Goal: Task Accomplishment & Management: Use online tool/utility

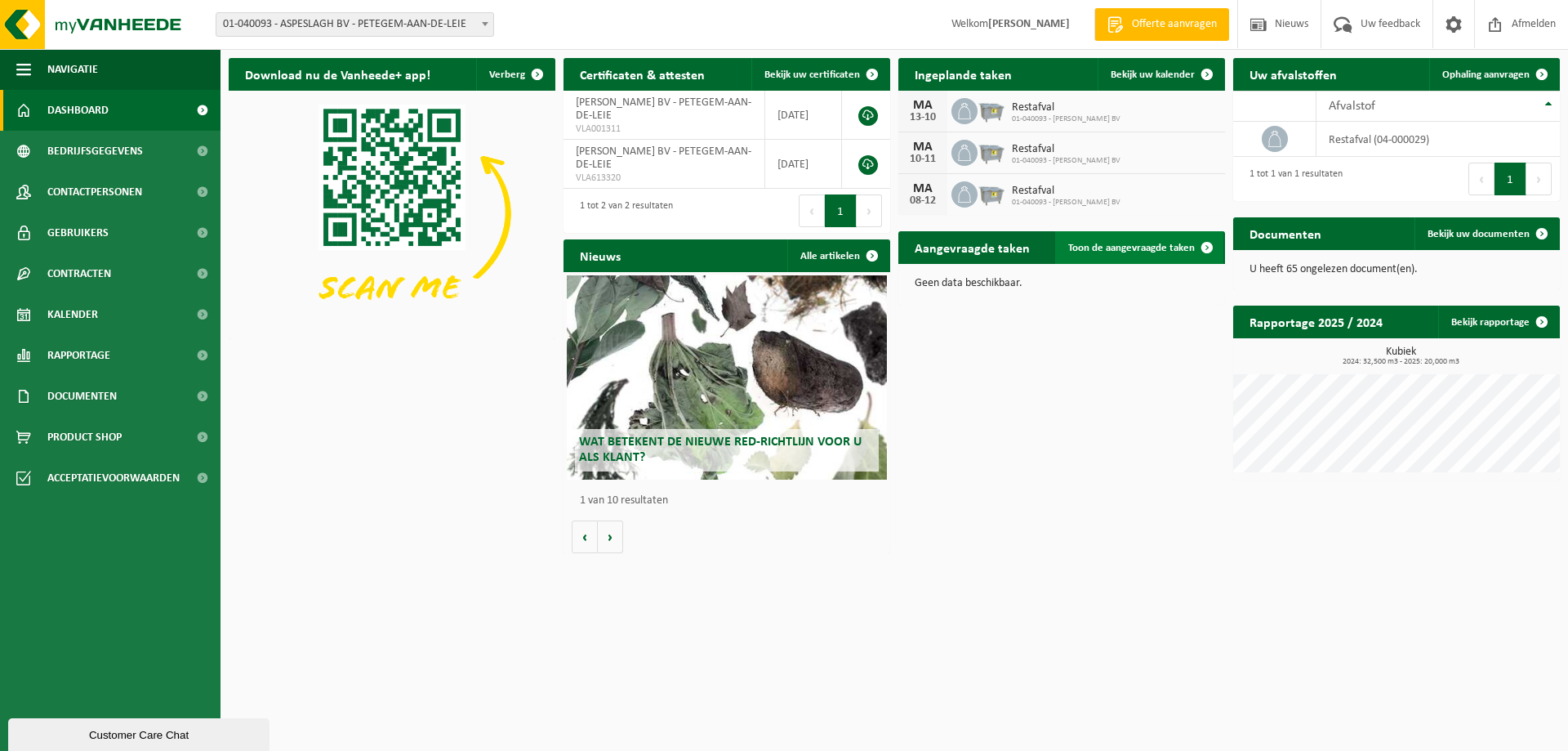
click at [1133, 249] on span "Toon de aangevraagde taken" at bounding box center [1132, 248] width 126 height 11
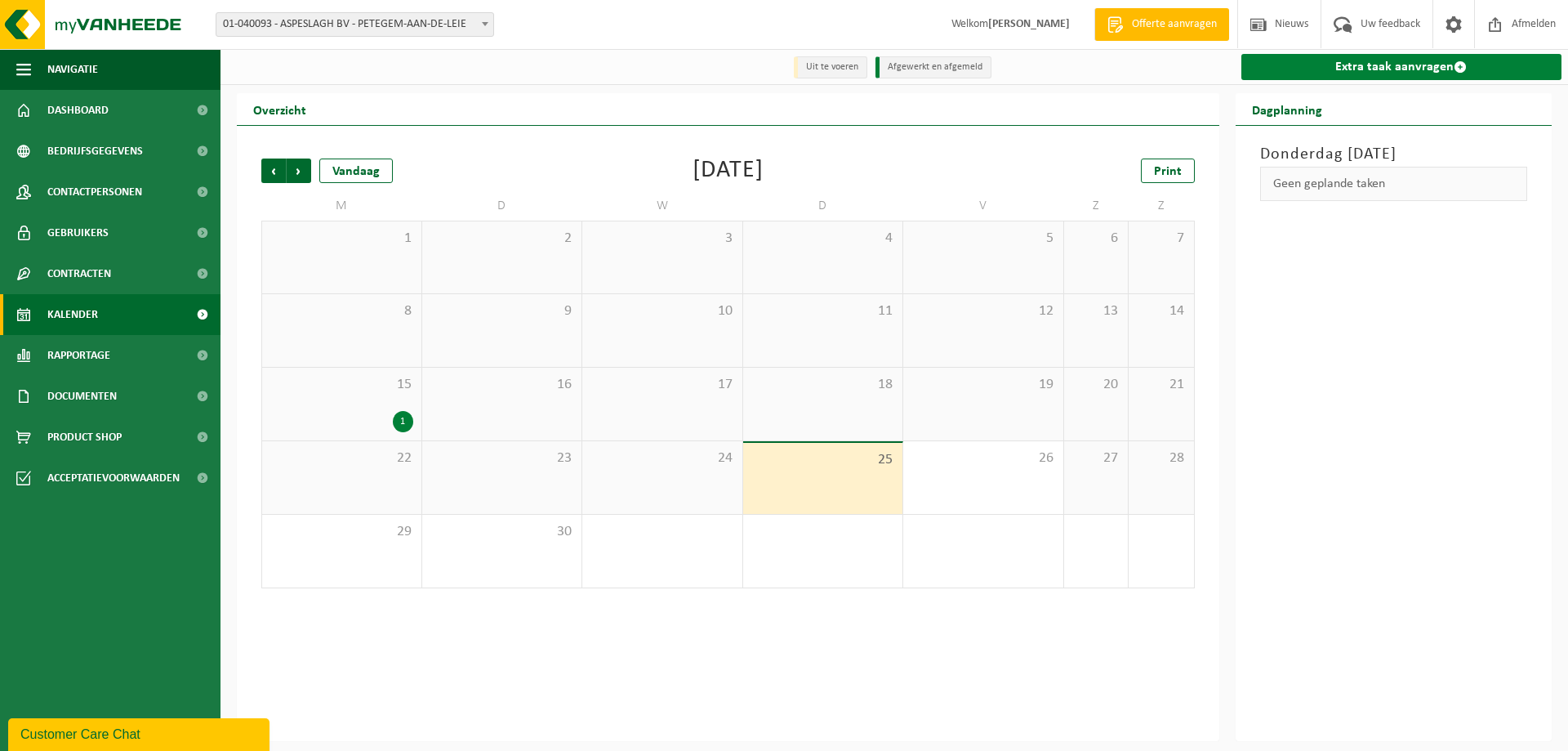
click at [1361, 61] on link "Extra taak aanvragen" at bounding box center [1402, 66] width 321 height 26
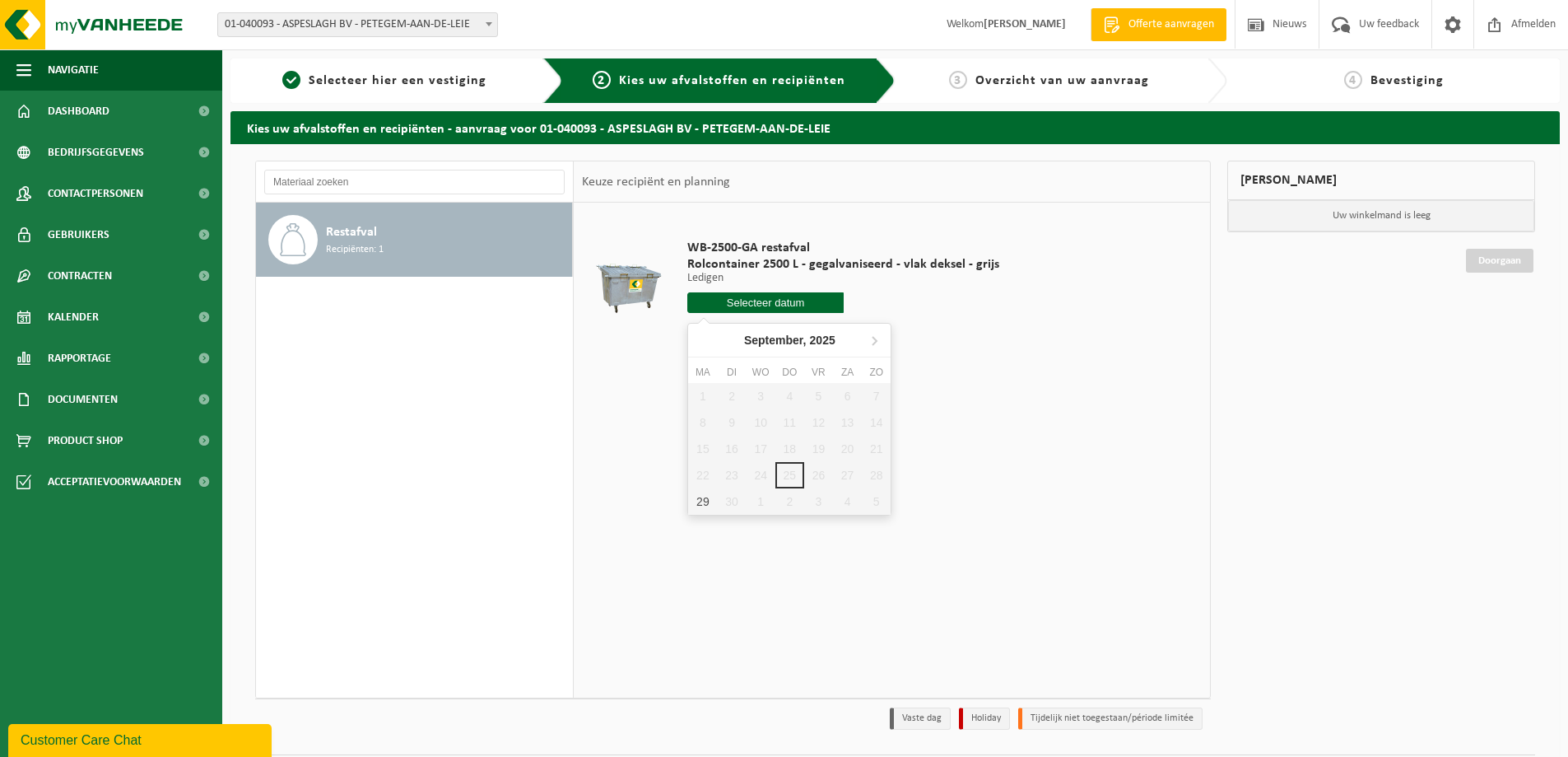
click at [787, 304] on input "text" at bounding box center [765, 302] width 156 height 20
click at [874, 339] on icon at bounding box center [874, 340] width 4 height 9
click at [710, 342] on icon at bounding box center [704, 339] width 26 height 26
click at [879, 336] on icon at bounding box center [873, 339] width 26 height 26
click at [705, 340] on icon at bounding box center [704, 339] width 26 height 26
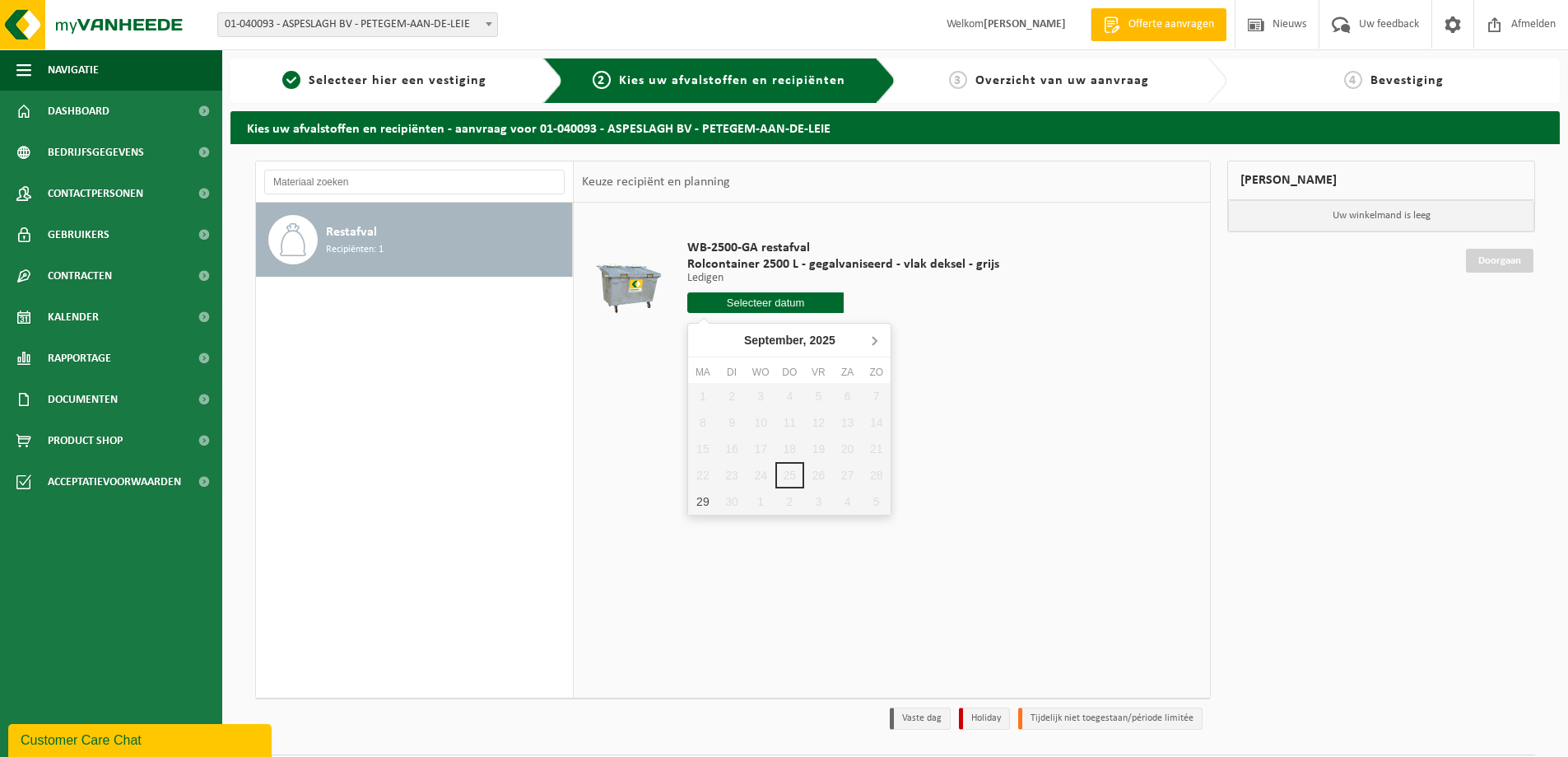
click at [873, 343] on icon at bounding box center [874, 340] width 4 height 9
click at [698, 343] on icon at bounding box center [704, 339] width 26 height 26
click at [694, 505] on div "29" at bounding box center [703, 500] width 29 height 26
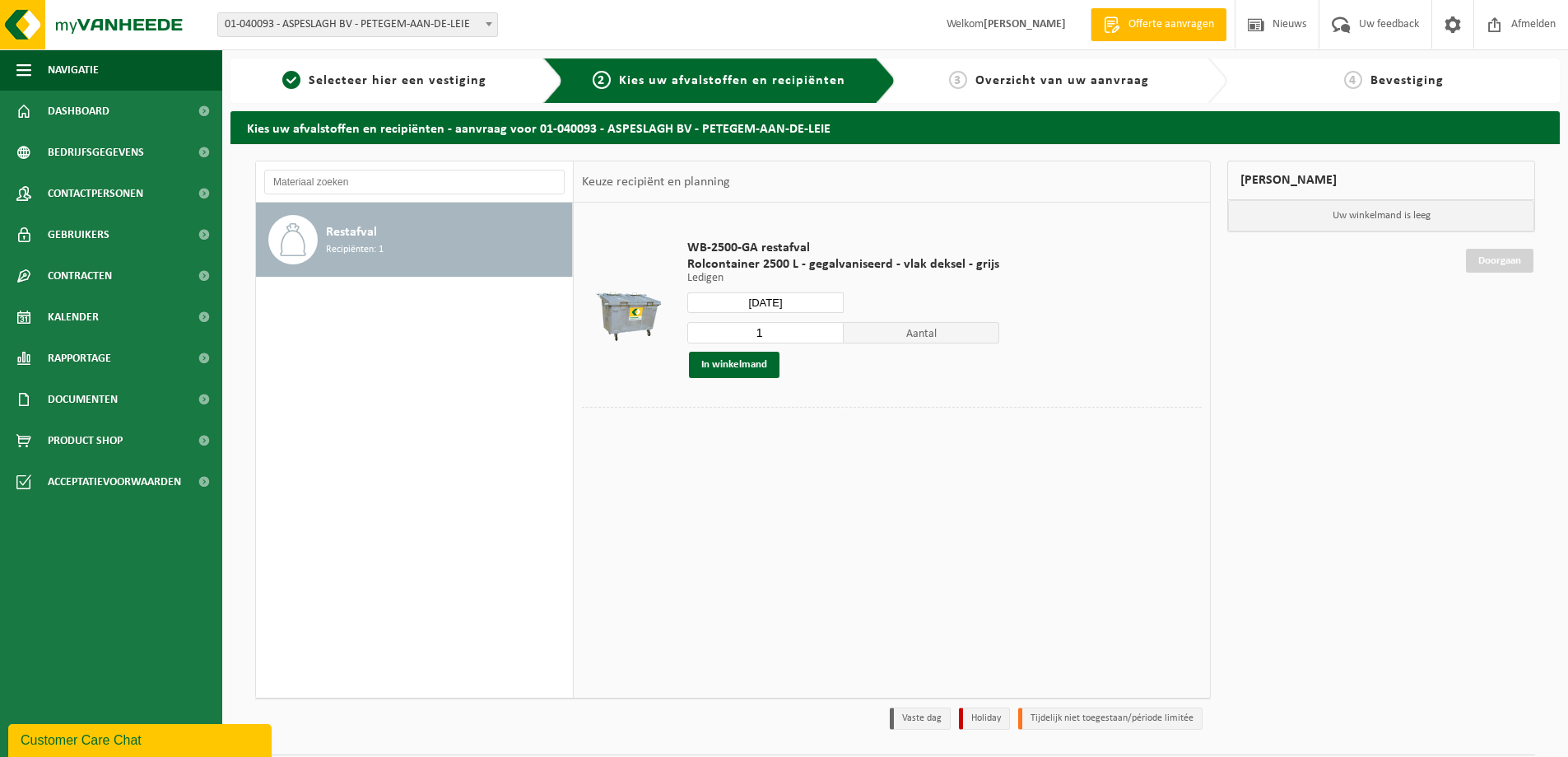
type input "Van 2025-09-29"
click at [747, 363] on button "In winkelmand" at bounding box center [734, 365] width 91 height 26
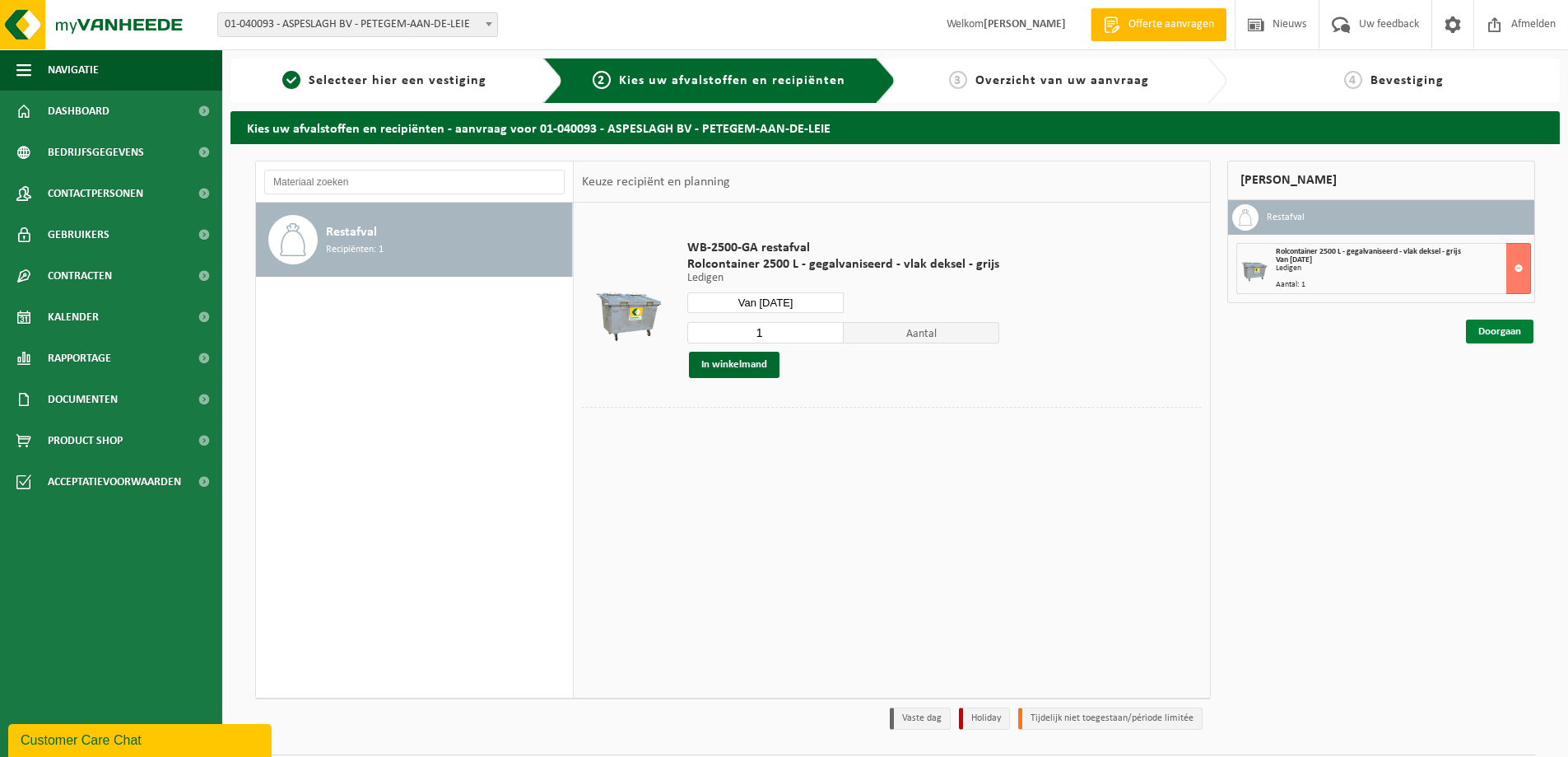
click at [1519, 325] on link "Doorgaan" at bounding box center [1500, 331] width 67 height 24
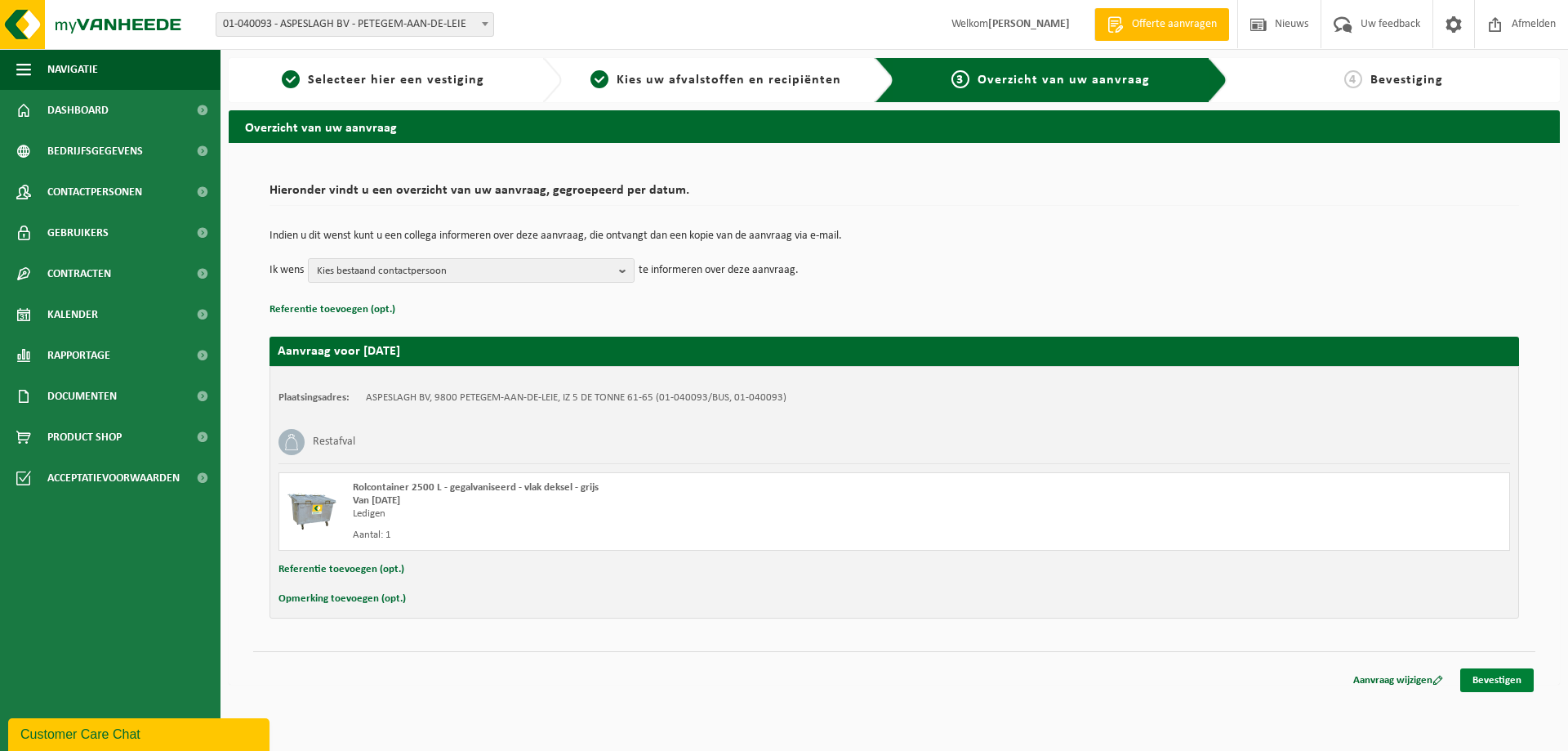
click at [1495, 683] on link "Bevestigen" at bounding box center [1497, 679] width 74 height 24
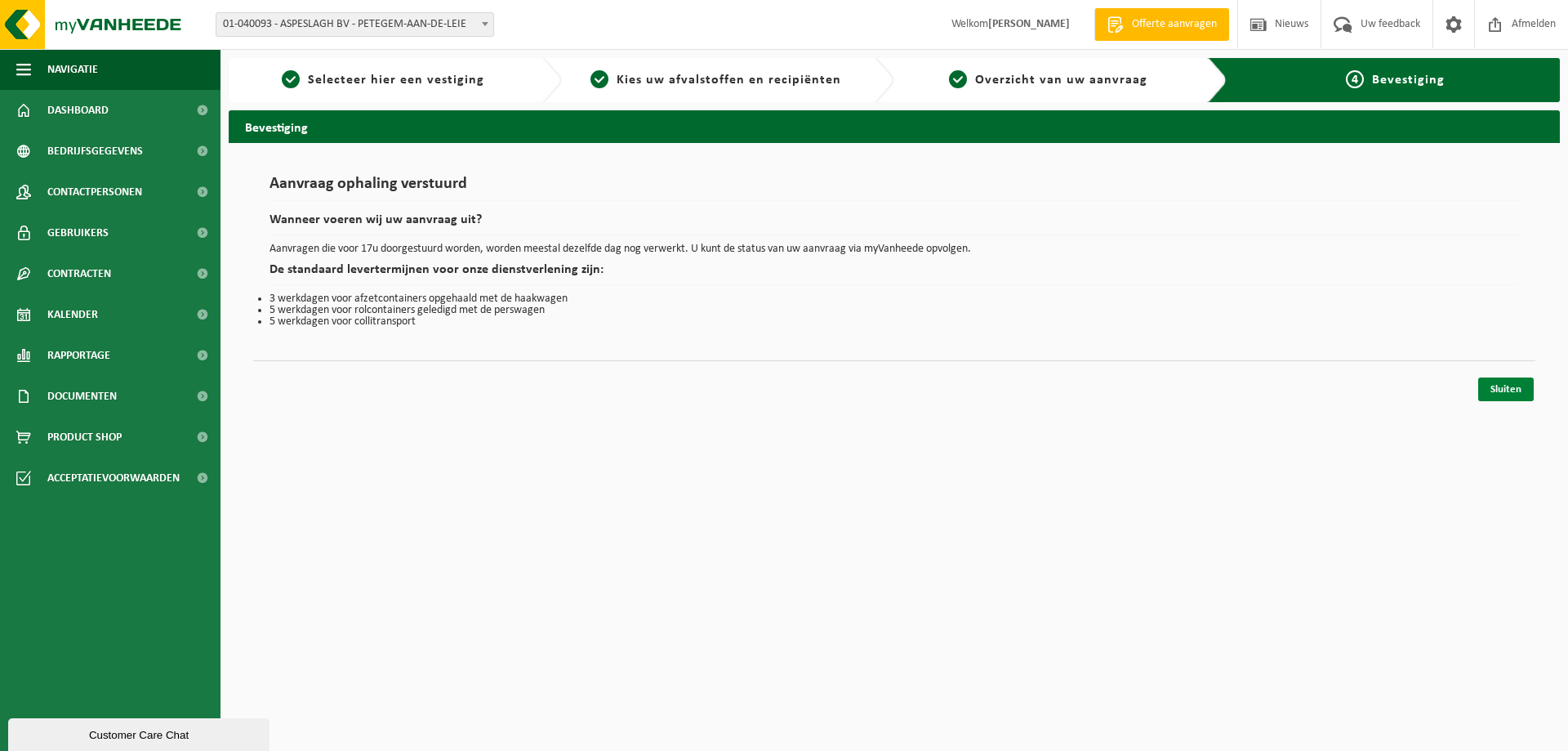
click at [1509, 387] on link "Sluiten" at bounding box center [1507, 388] width 55 height 24
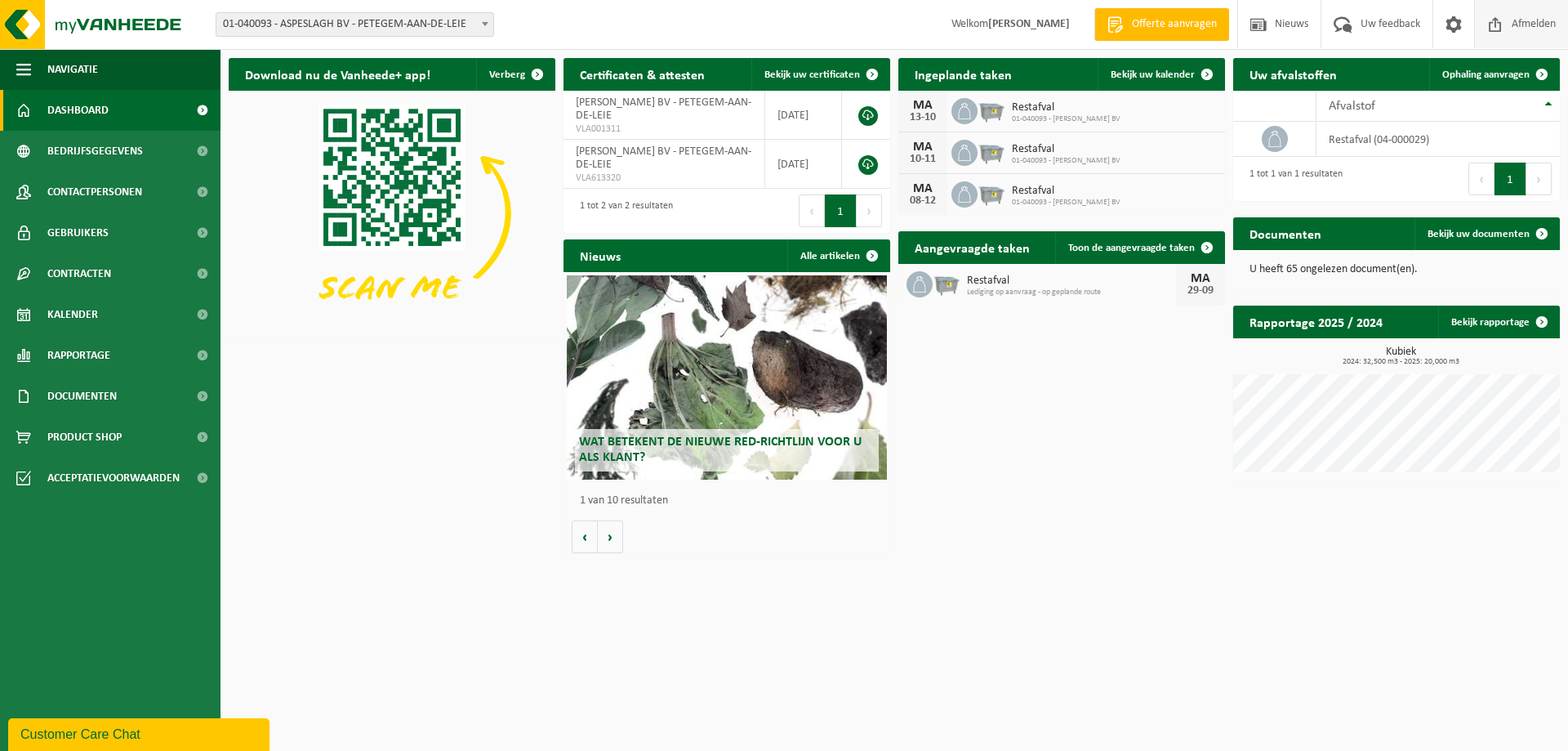
click at [1518, 31] on span "Afmelden" at bounding box center [1534, 24] width 53 height 48
